Goal: Transaction & Acquisition: Download file/media

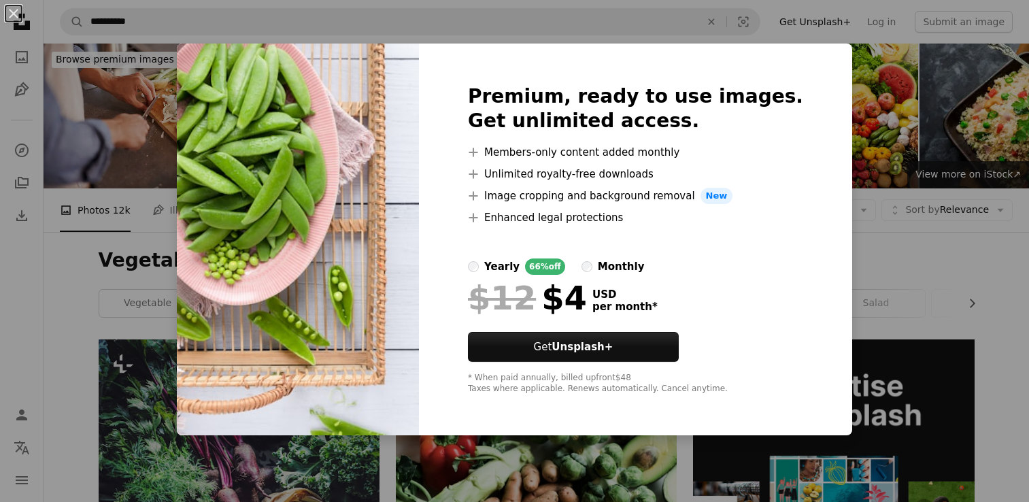
scroll to position [1224, 0]
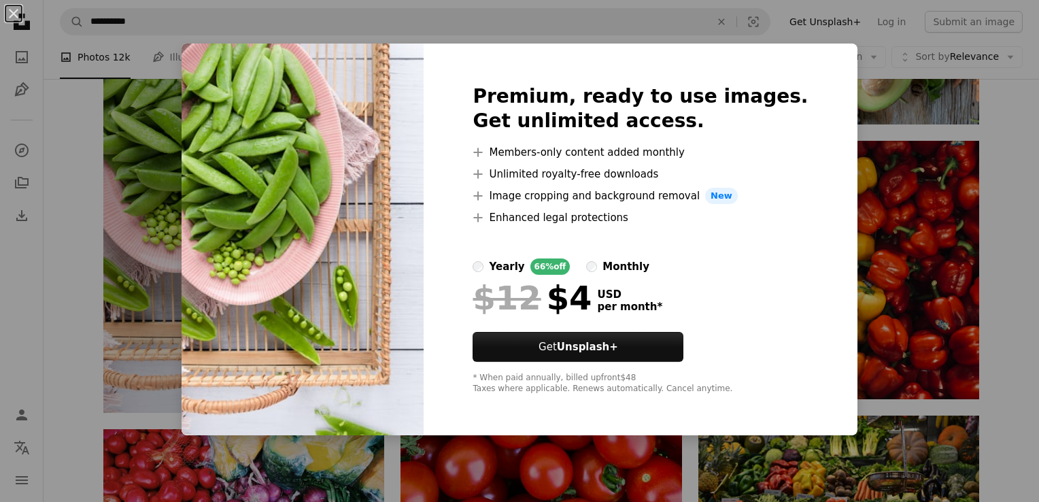
click at [850, 152] on div "An X shape Premium, ready to use images. Get unlimited access. A plus sign Memb…" at bounding box center [519, 251] width 1039 height 502
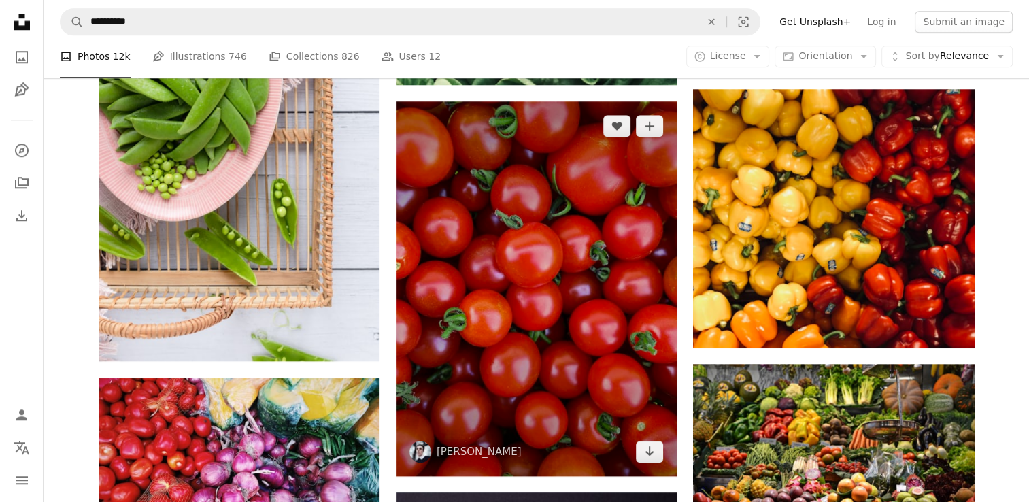
scroll to position [1360, 0]
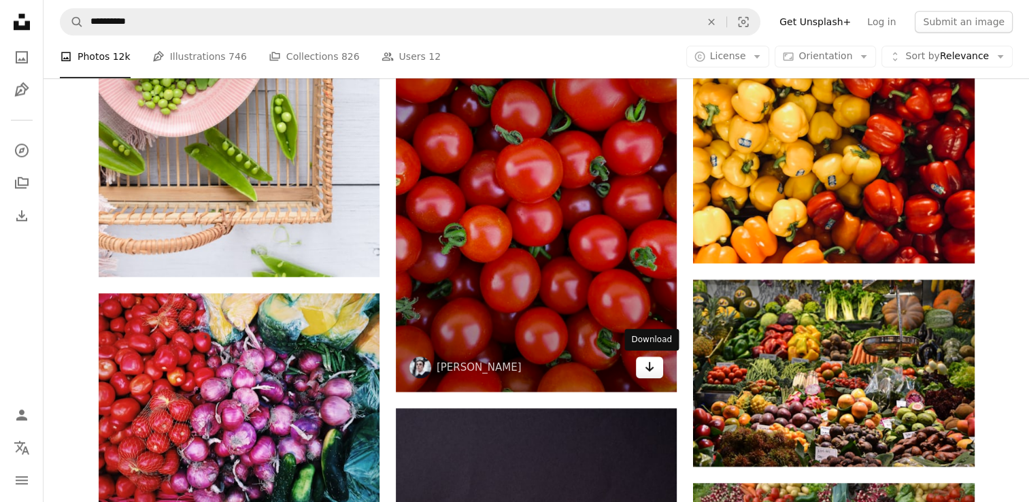
click at [649, 366] on icon "Download" at bounding box center [649, 367] width 9 height 10
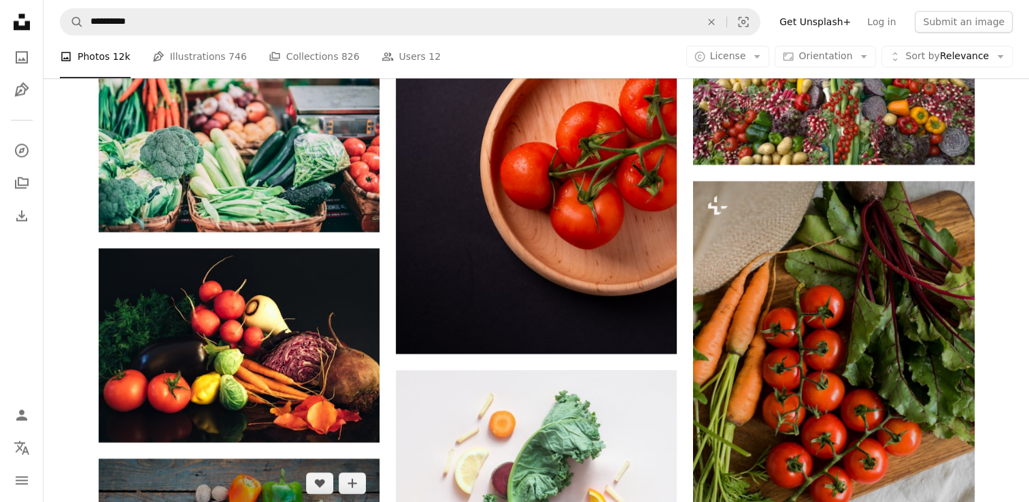
scroll to position [1632, 0]
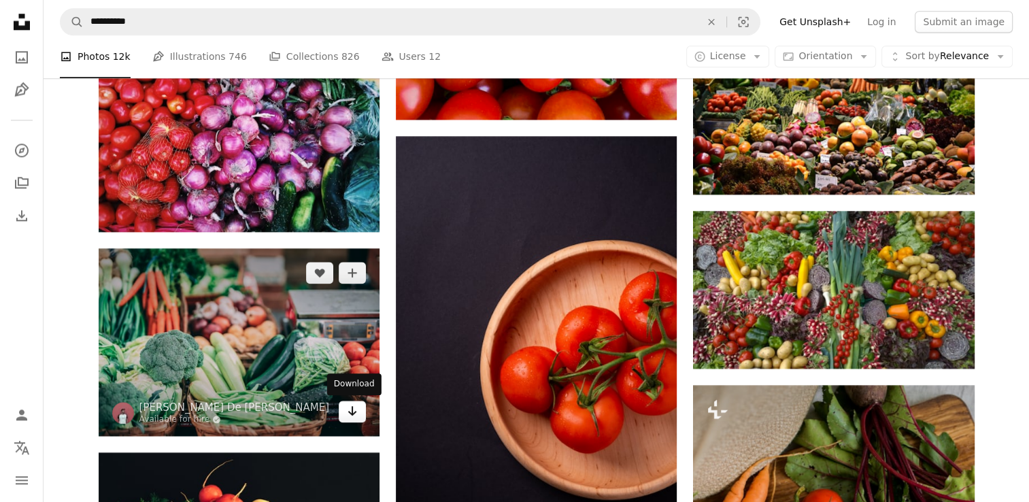
click at [343, 413] on link "Arrow pointing down" at bounding box center [352, 411] width 27 height 22
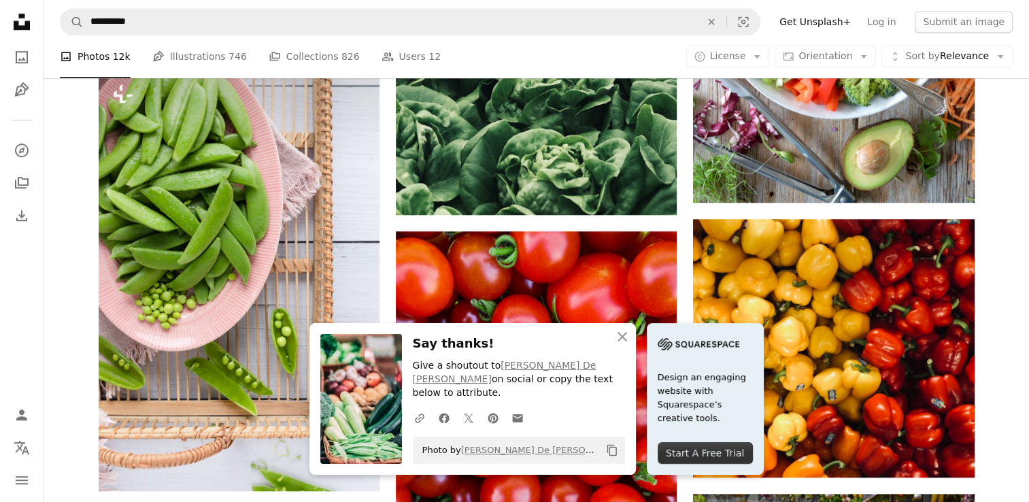
scroll to position [1088, 0]
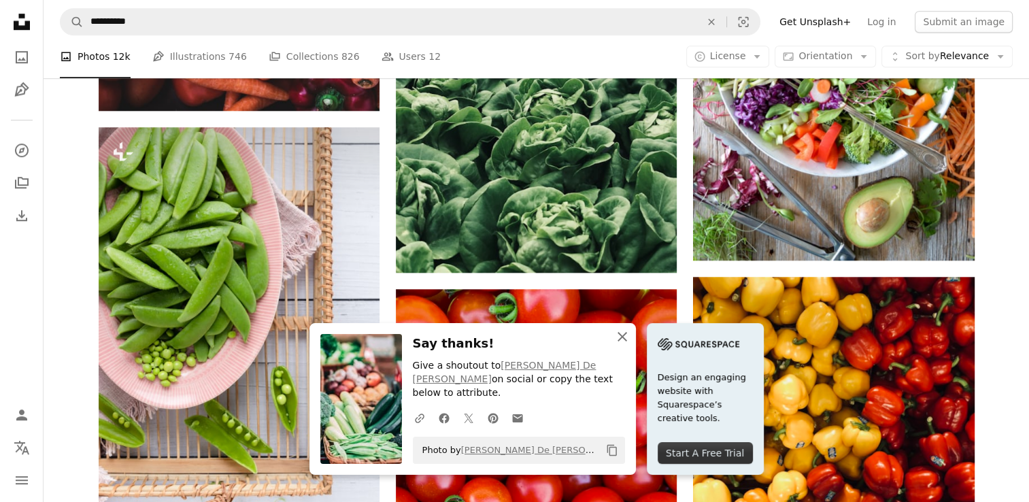
click at [623, 345] on icon "An X shape" at bounding box center [622, 336] width 16 height 16
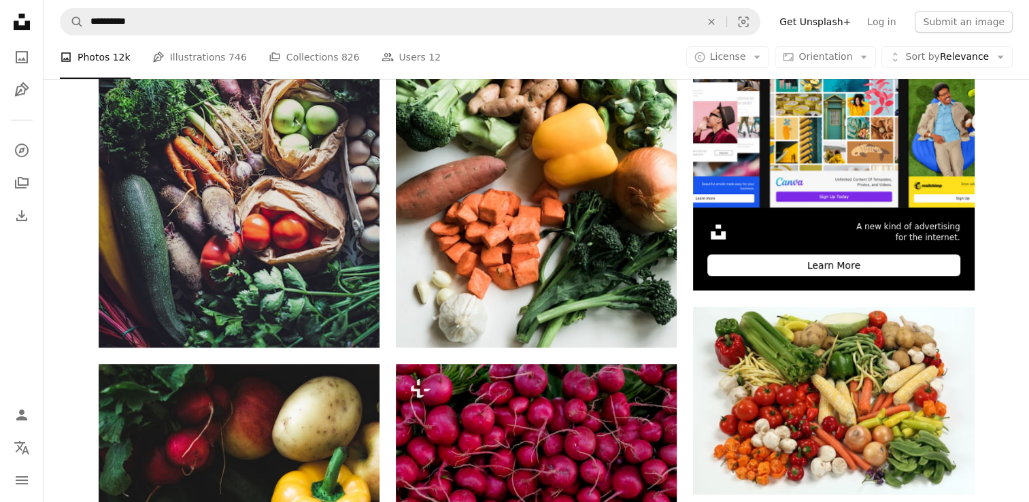
scroll to position [408, 0]
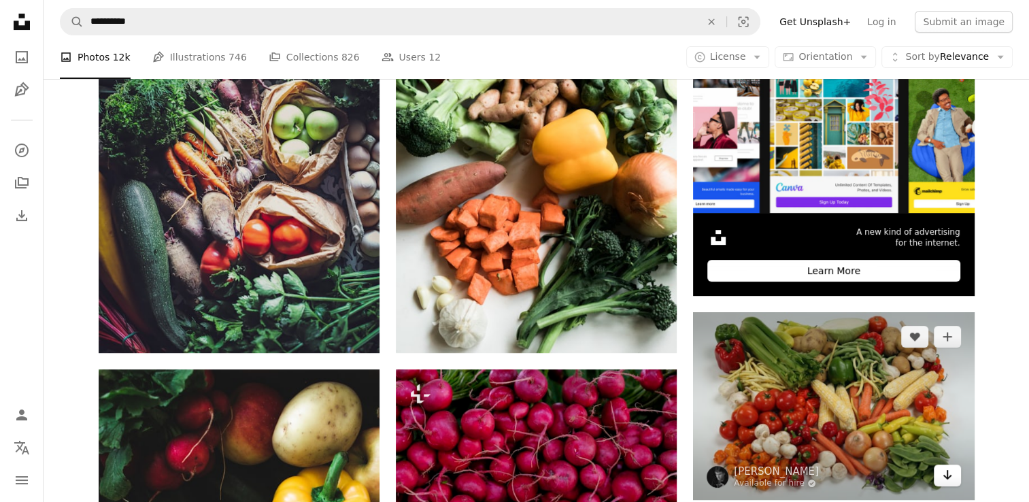
click at [946, 477] on icon "Download" at bounding box center [946, 475] width 9 height 10
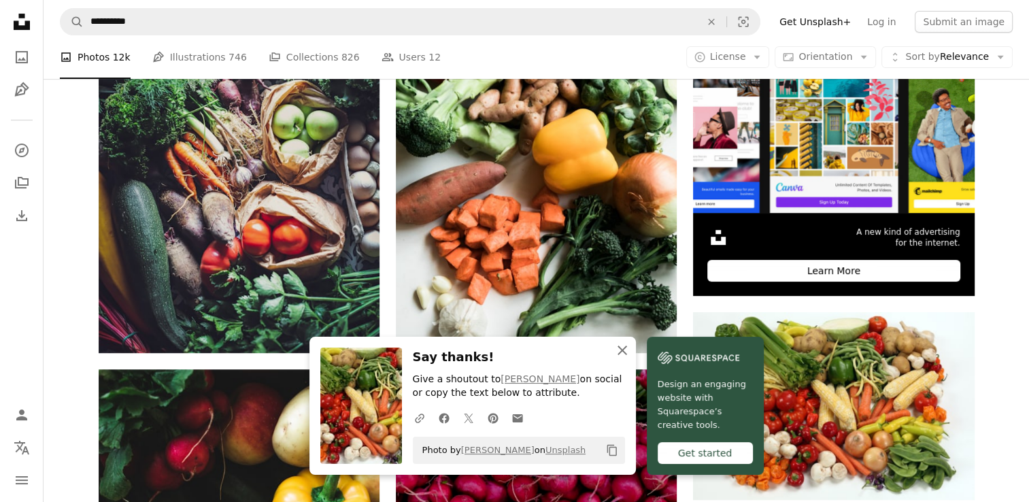
click at [623, 356] on icon "An X shape" at bounding box center [622, 350] width 16 height 16
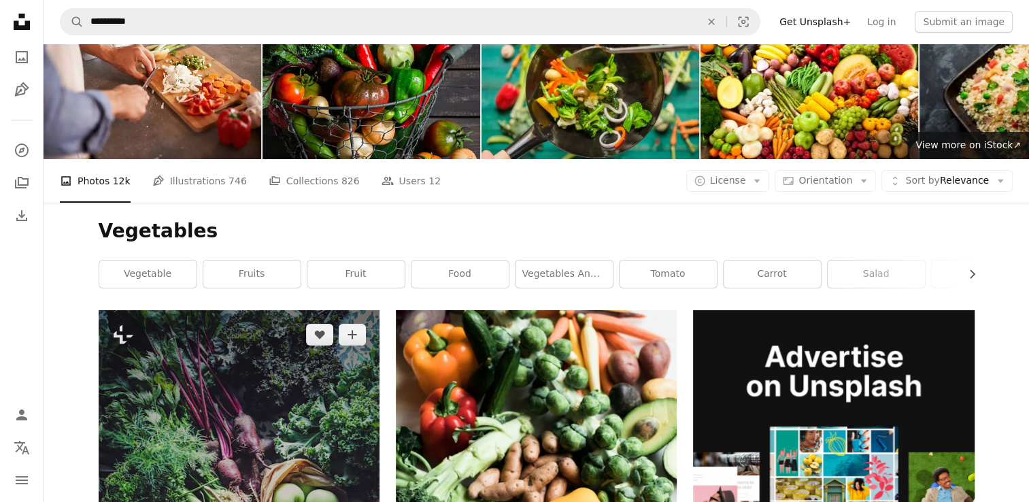
scroll to position [0, 0]
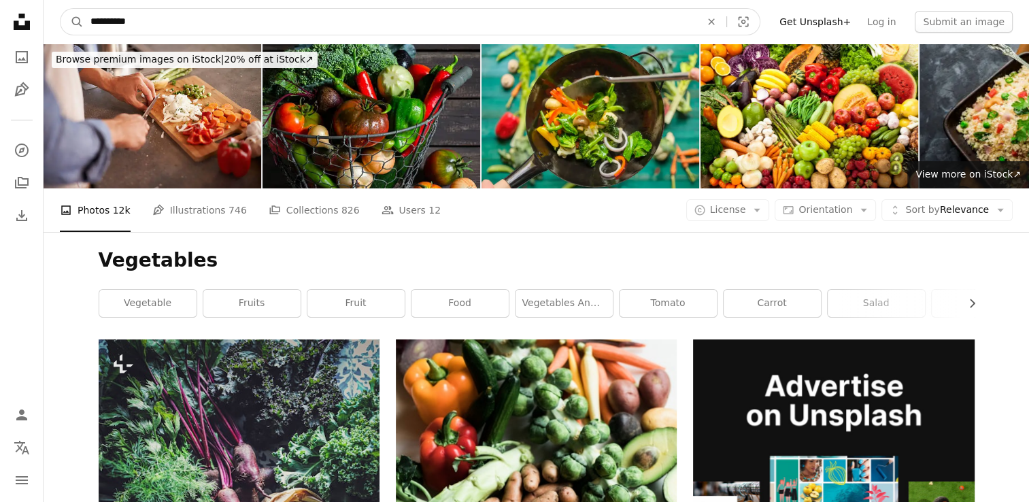
click at [139, 21] on input "**********" at bounding box center [390, 22] width 613 height 26
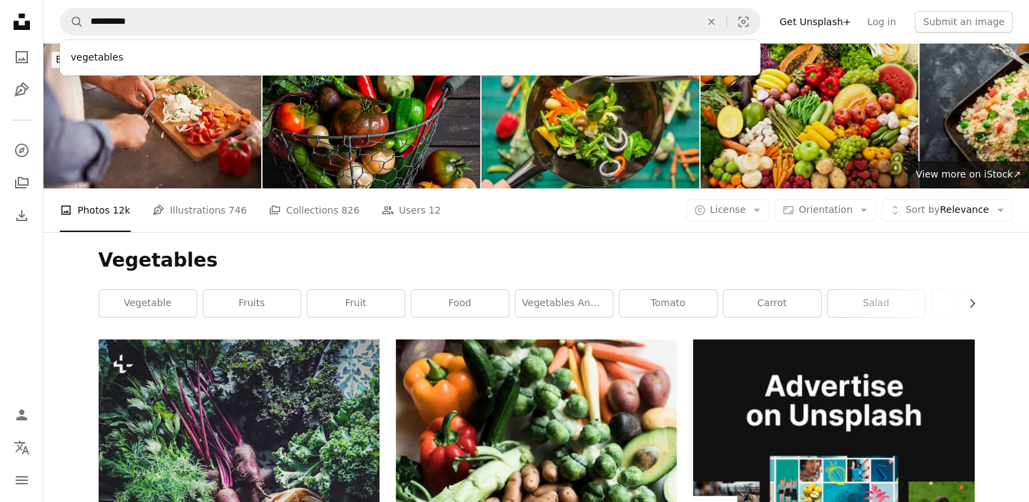
click at [770, 154] on img at bounding box center [809, 116] width 218 height 145
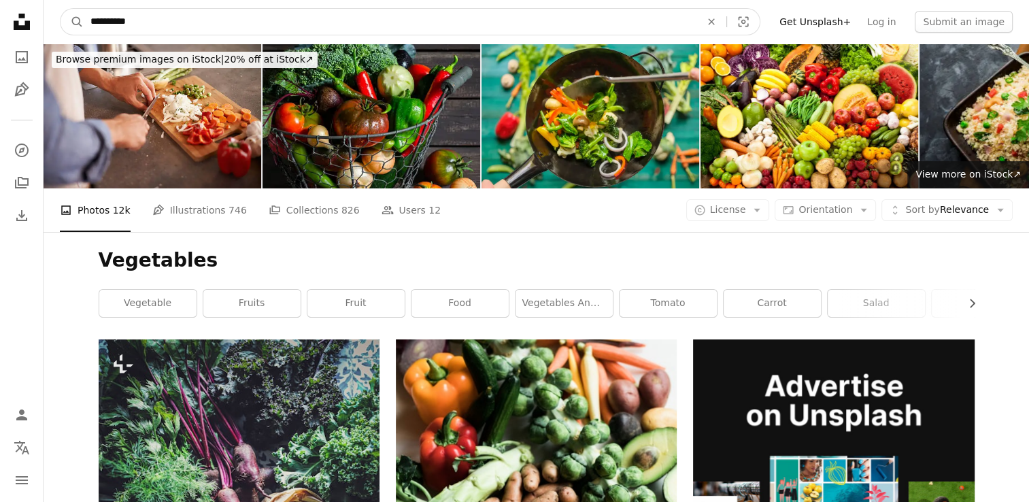
click at [147, 26] on input "**********" at bounding box center [390, 22] width 613 height 26
type input "**********"
click at [61, 9] on button "A magnifying glass" at bounding box center [72, 22] width 23 height 26
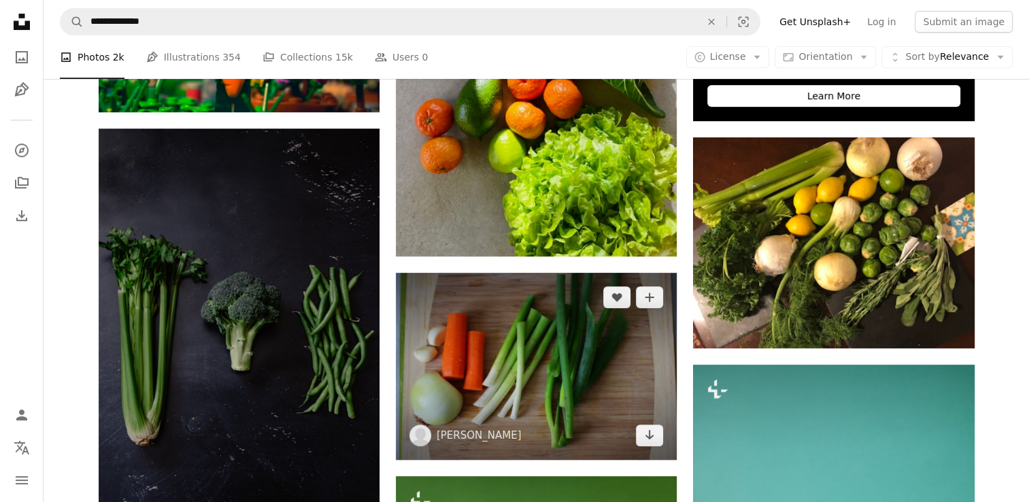
scroll to position [544, 0]
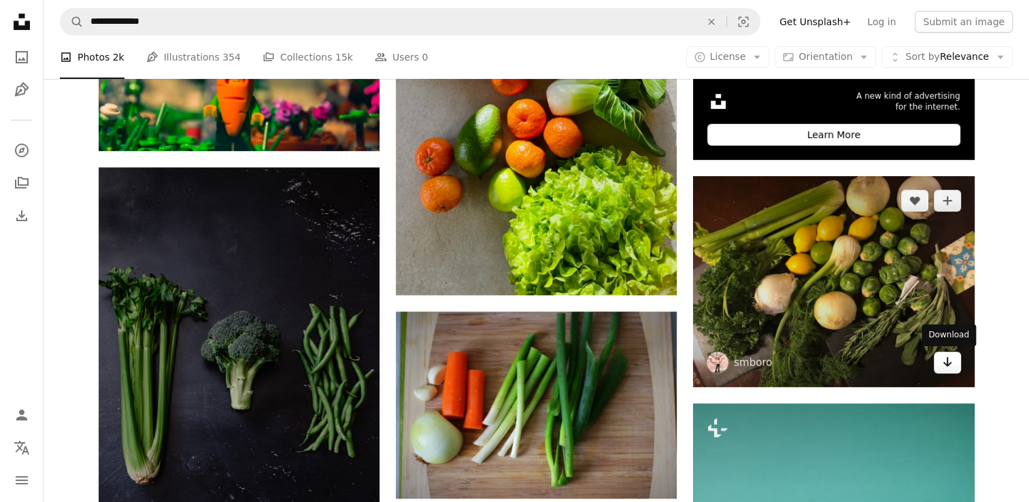
click at [942, 364] on icon "Arrow pointing down" at bounding box center [947, 362] width 11 height 16
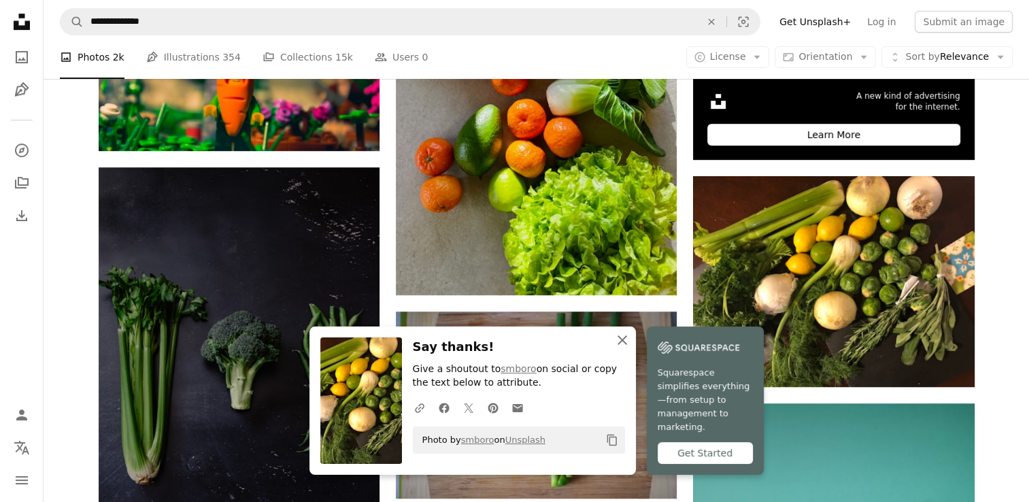
click at [620, 348] on icon "An X shape" at bounding box center [622, 340] width 16 height 16
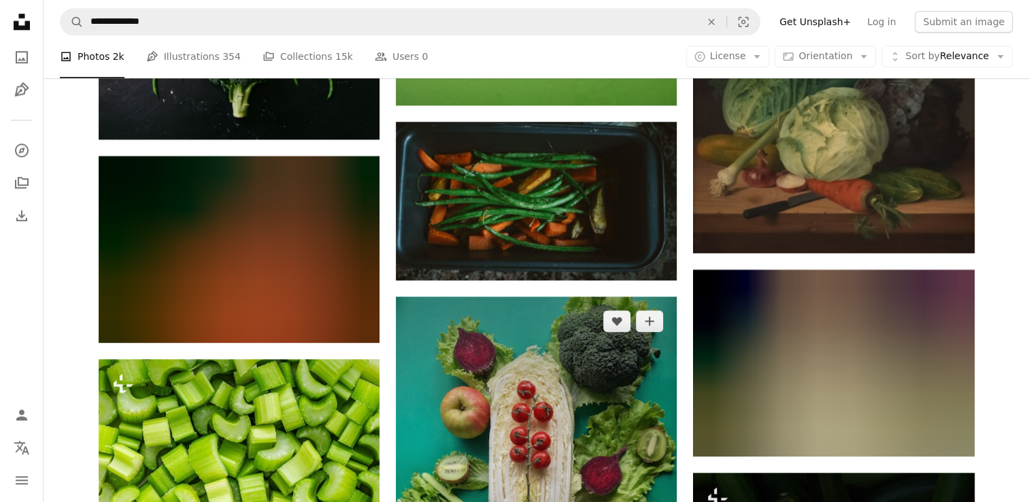
scroll to position [1360, 0]
